Goal: Find specific page/section: Find specific page/section

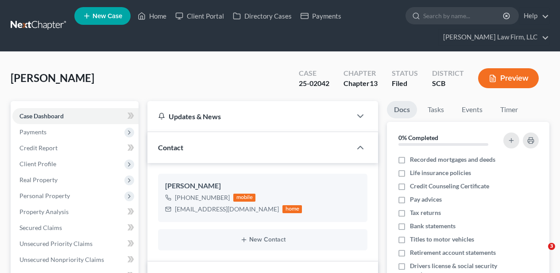
select select "2"
drag, startPoint x: 0, startPoint y: 0, endPoint x: 221, endPoint y: 64, distance: 230.2
click at [159, 16] on link "Home" at bounding box center [152, 16] width 38 height 16
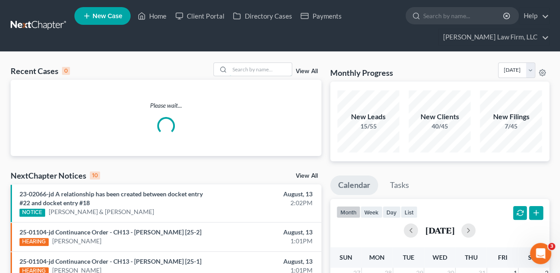
click at [244, 74] on input "search" at bounding box center [261, 69] width 62 height 13
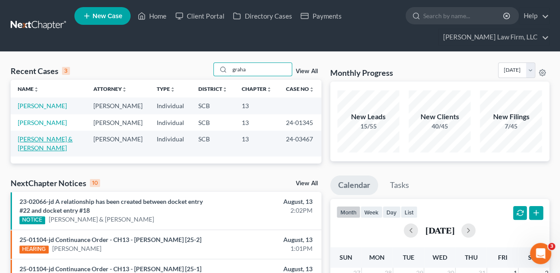
type input "graha"
click at [43, 151] on link "[PERSON_NAME] & [PERSON_NAME]" at bounding box center [45, 143] width 55 height 16
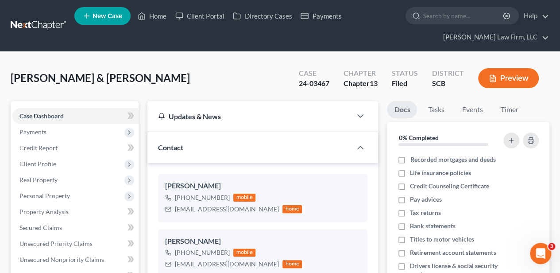
scroll to position [361, 0]
click at [161, 13] on link "Home" at bounding box center [152, 16] width 38 height 16
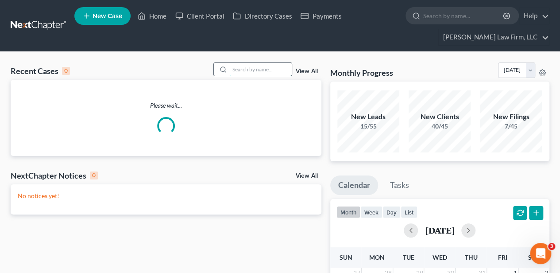
click at [254, 71] on input "search" at bounding box center [261, 69] width 62 height 13
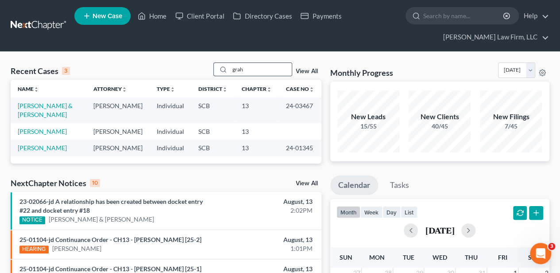
click at [230, 69] on div at bounding box center [222, 69] width 16 height 13
drag, startPoint x: 230, startPoint y: 69, endPoint x: 237, endPoint y: 69, distance: 6.6
click at [237, 69] on input "grah" at bounding box center [261, 69] width 62 height 13
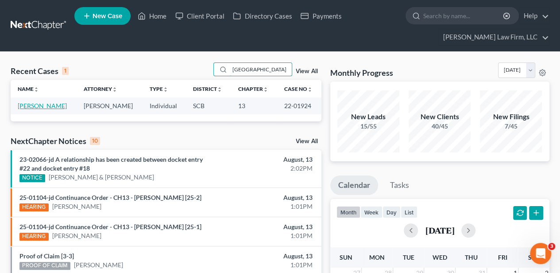
type input "[GEOGRAPHIC_DATA]"
click at [25, 106] on link "[PERSON_NAME]" at bounding box center [42, 106] width 49 height 8
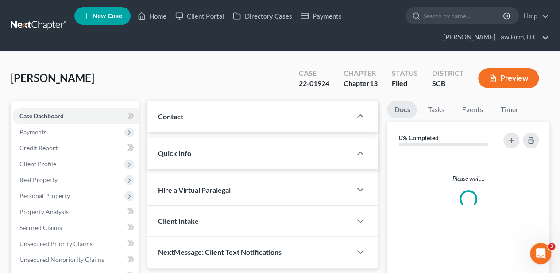
select select "2"
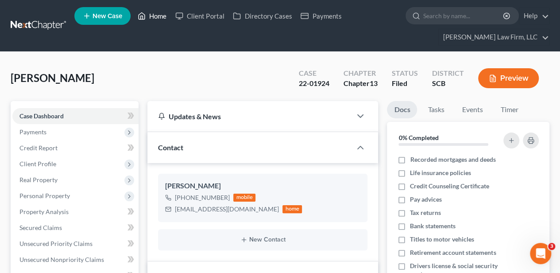
click at [158, 19] on link "Home" at bounding box center [152, 16] width 38 height 16
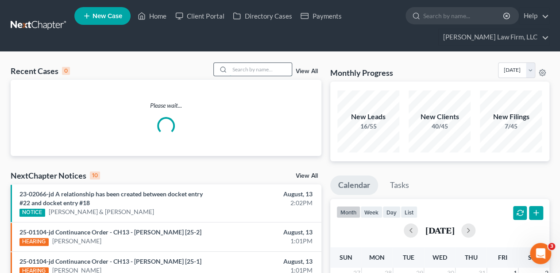
click at [257, 70] on input "search" at bounding box center [261, 69] width 62 height 13
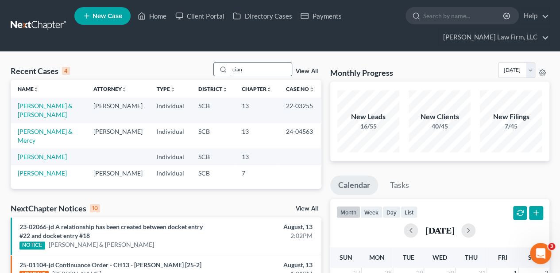
click at [259, 67] on input "cian" at bounding box center [261, 69] width 62 height 13
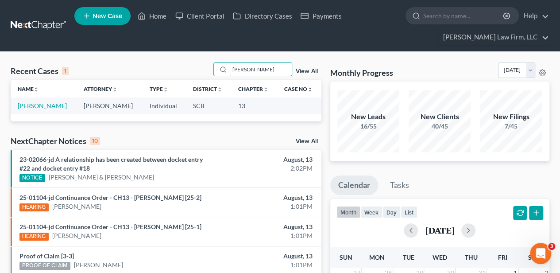
type input "[PERSON_NAME]"
click at [35, 106] on link "[PERSON_NAME]" at bounding box center [42, 106] width 49 height 8
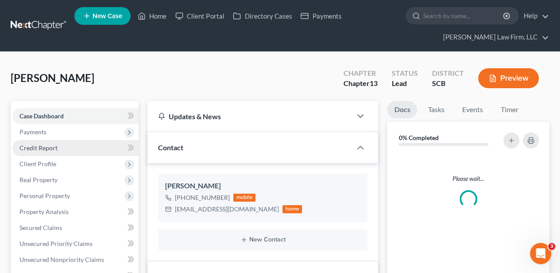
select select "2"
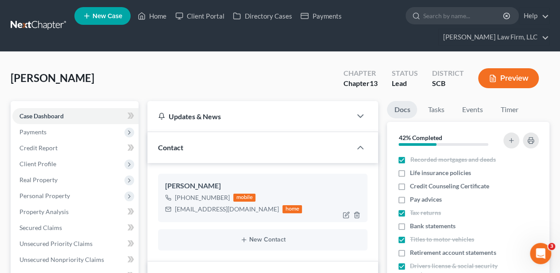
scroll to position [2, 0]
drag, startPoint x: 185, startPoint y: 197, endPoint x: 225, endPoint y: 198, distance: 40.3
click at [225, 198] on div "[PHONE_NUMBER]" at bounding box center [202, 197] width 55 height 9
copy div "304) 884-8252"
drag, startPoint x: 147, startPoint y: 15, endPoint x: 211, endPoint y: 70, distance: 84.2
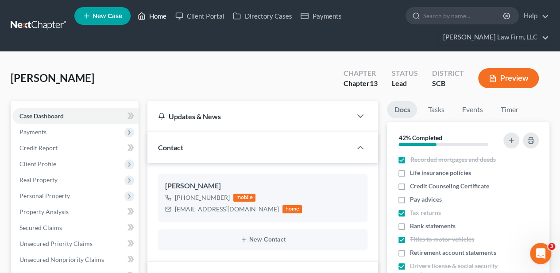
click at [147, 15] on link "Home" at bounding box center [152, 16] width 38 height 16
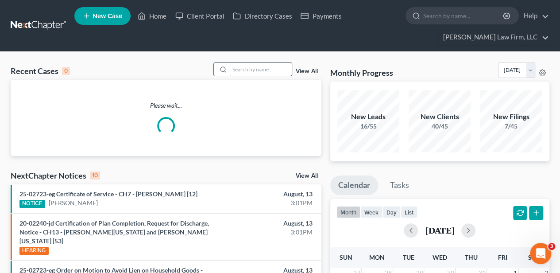
click at [249, 68] on input "search" at bounding box center [261, 69] width 62 height 13
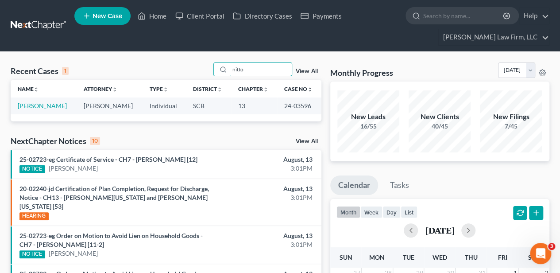
type input "nitto"
